Goal: Communication & Community: Share content

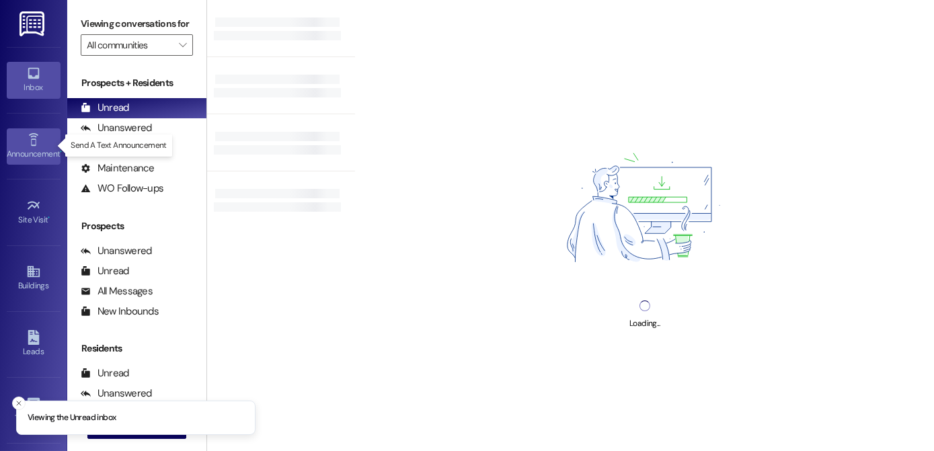
click at [27, 145] on icon at bounding box center [33, 140] width 15 height 15
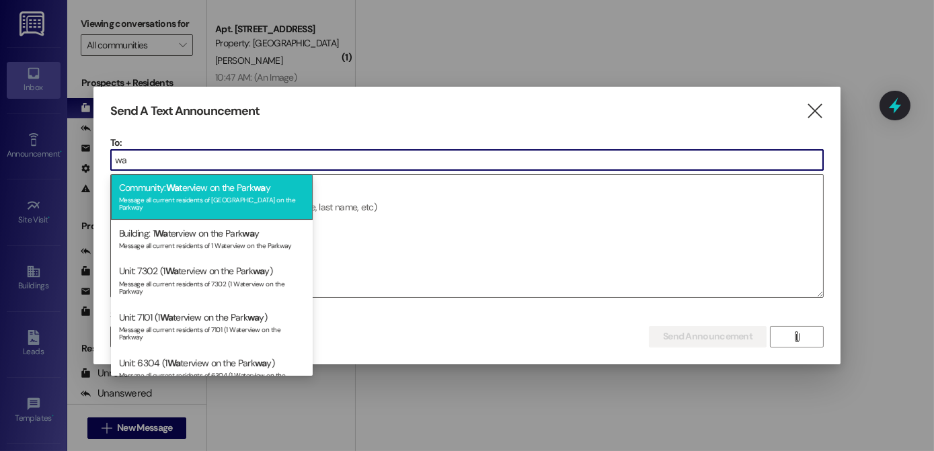
type input "wa"
click at [175, 188] on span "Wa" at bounding box center [172, 188] width 13 height 12
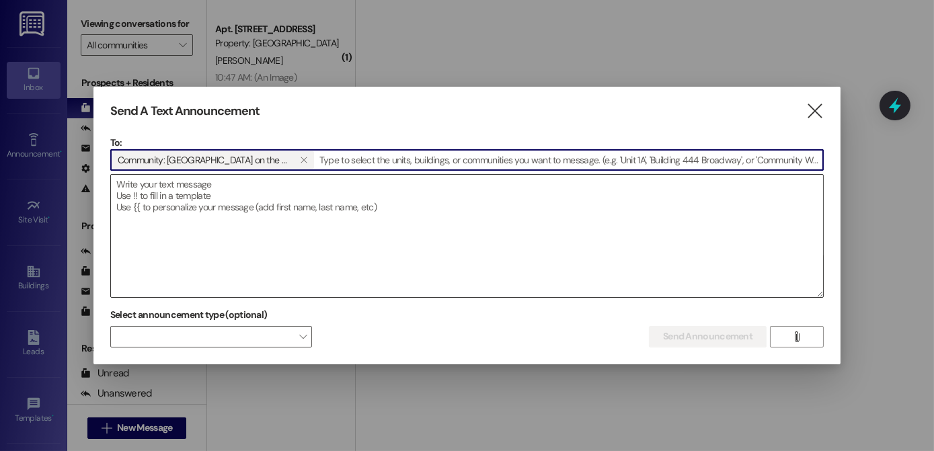
click at [175, 189] on textarea at bounding box center [467, 236] width 712 height 122
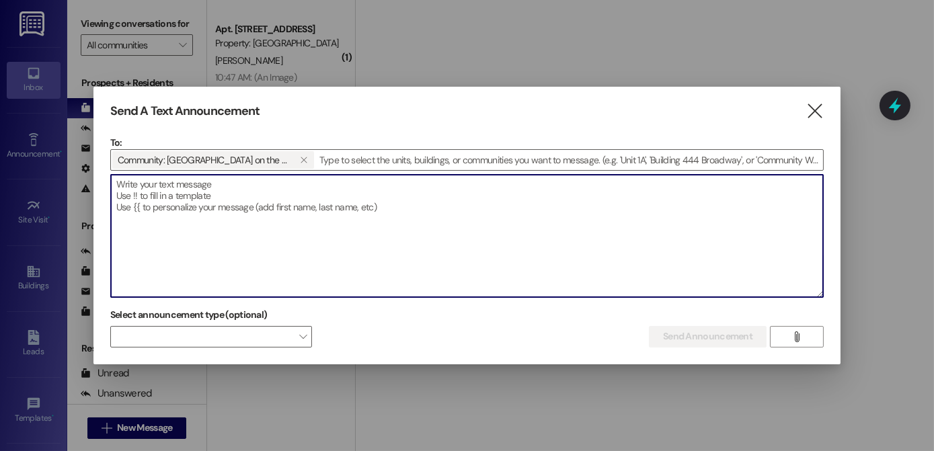
paste textarea "Good morning Creekside members, we received the Food Bank of the Rockies order …"
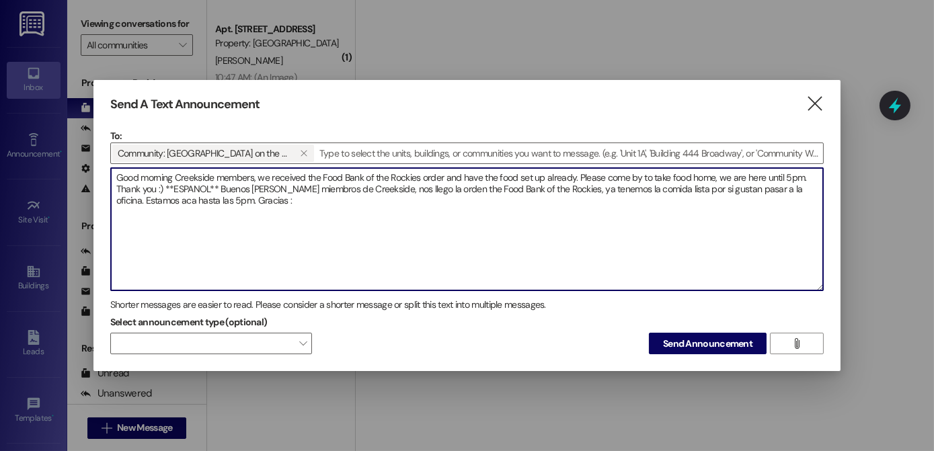
drag, startPoint x: 211, startPoint y: 176, endPoint x: 176, endPoint y: 176, distance: 35.7
click at [176, 177] on textarea "Good morning Creekside members, we received the Food Bank of the Rockies order …" at bounding box center [467, 229] width 712 height 122
click at [464, 176] on textarea "Good morning Waterview members, we received the Food Bank of the Rockies order …" at bounding box center [467, 229] width 712 height 122
drag, startPoint x: 561, startPoint y: 175, endPoint x: 593, endPoint y: 175, distance: 32.3
click at [593, 175] on textarea "Good morning Waterview members, we received the Food Bank of the Rockies order …" at bounding box center [467, 229] width 712 height 122
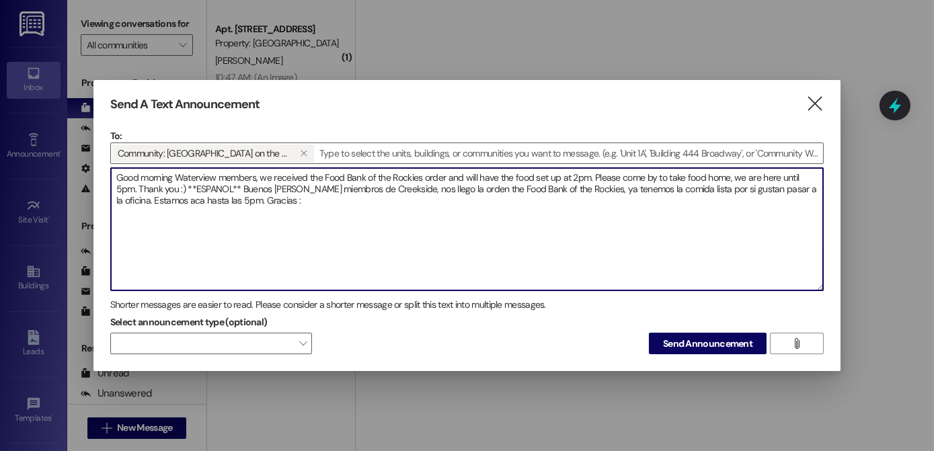
click at [120, 186] on textarea "Good morning Waterview members, we received the Food Bank of the Rockies order …" at bounding box center [467, 229] width 712 height 122
drag, startPoint x: 358, startPoint y: 186, endPoint x: 396, endPoint y: 188, distance: 38.4
click at [396, 188] on textarea "Good morning Waterview members, we received the Food Bank of the Rockies order …" at bounding box center [467, 229] width 712 height 122
drag, startPoint x: 588, startPoint y: 187, endPoint x: 634, endPoint y: 188, distance: 45.8
click at [634, 188] on textarea "Good morning Waterview members, we received the Food Bank of the Rockies order …" at bounding box center [467, 229] width 712 height 122
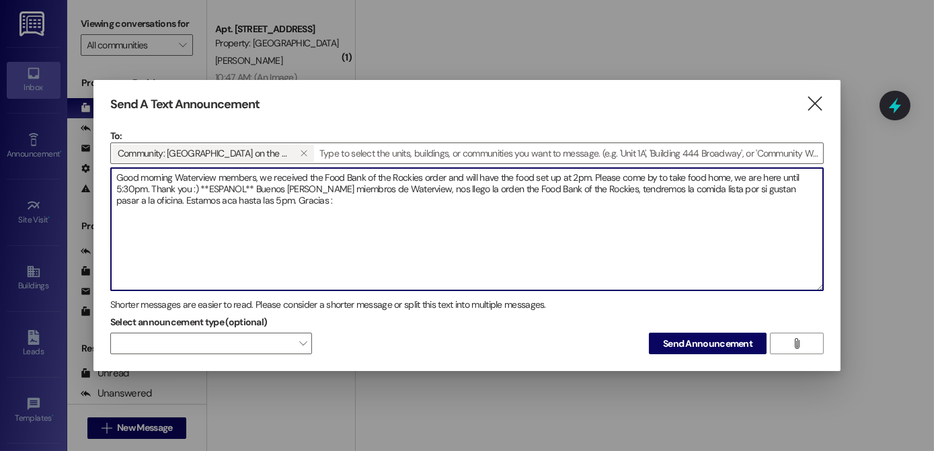
click at [691, 184] on textarea "Good morning Waterview members, we received the Food Bank of the Rockies order …" at bounding box center [467, 229] width 712 height 122
click at [246, 199] on textarea "Good morning Waterview members, we received the Food Bank of the Rockies order …" at bounding box center [467, 229] width 712 height 122
drag, startPoint x: 170, startPoint y: 173, endPoint x: 144, endPoint y: 177, distance: 26.5
click at [144, 177] on textarea "Good morning Waterview members, we received the Food Bank of the Rockies order …" at bounding box center [467, 229] width 712 height 122
drag, startPoint x: 301, startPoint y: 186, endPoint x: 274, endPoint y: 182, distance: 26.5
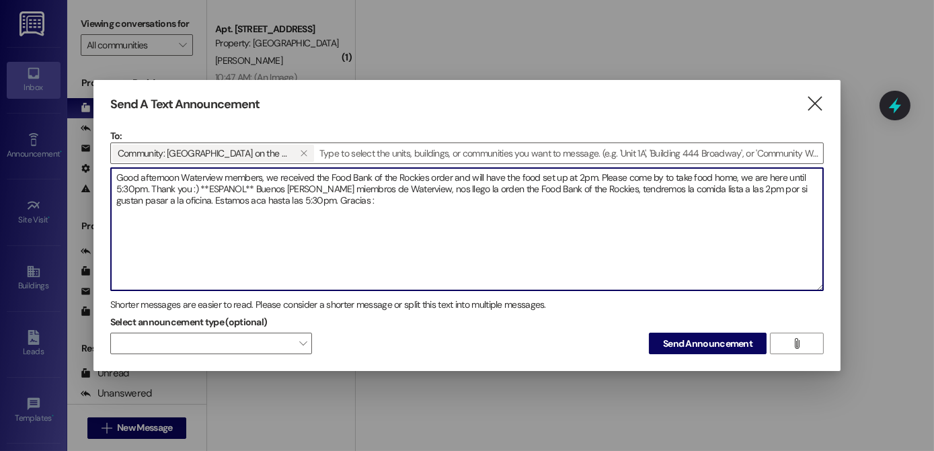
click at [274, 182] on textarea "Good afternoon Waterview members, we received the Food Bank of the Rockies orde…" at bounding box center [467, 229] width 712 height 122
drag, startPoint x: 118, startPoint y: 171, endPoint x: 338, endPoint y: 211, distance: 223.5
click at [338, 211] on textarea "Good afternoon Waterview members, we received the Food Bank of the Rockies orde…" at bounding box center [467, 229] width 712 height 122
click at [348, 197] on textarea "Good afternoon Waterview members, we received the Food Bank of the Rockies orde…" at bounding box center [467, 229] width 712 height 122
type textarea "Good afternoon Waterview members, we received the Food Bank of the Rockies orde…"
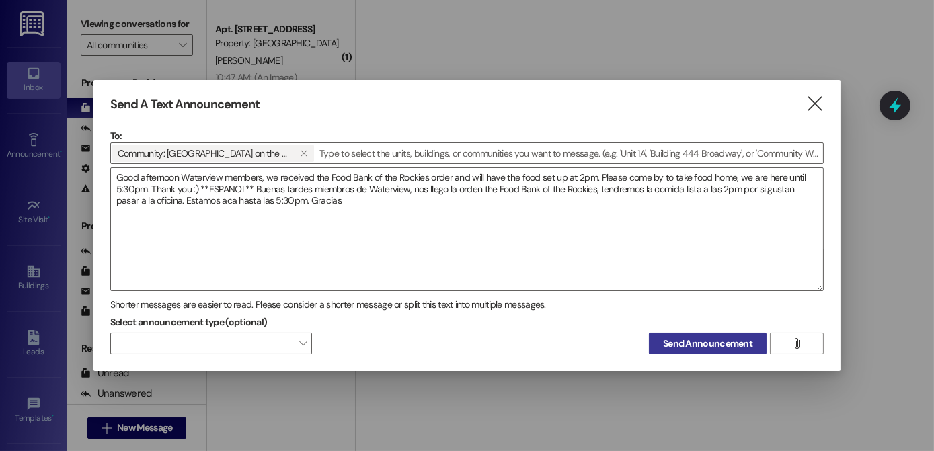
click at [688, 346] on span "Send Announcement" at bounding box center [707, 344] width 89 height 14
